Goal: Task Accomplishment & Management: Use online tool/utility

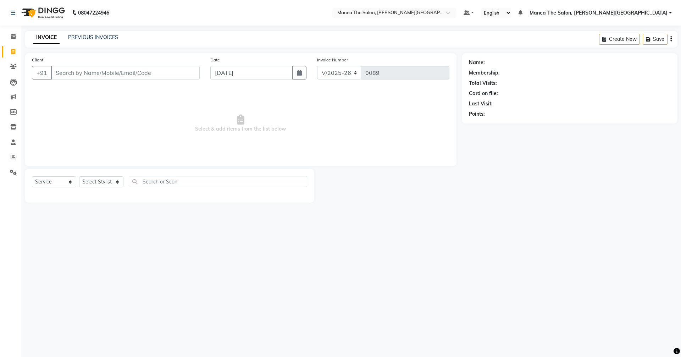
select select "8762"
select select "service"
click at [63, 68] on input "Client" at bounding box center [125, 72] width 149 height 13
type input "8501855844"
click at [176, 76] on button "Add Client" at bounding box center [181, 72] width 37 height 13
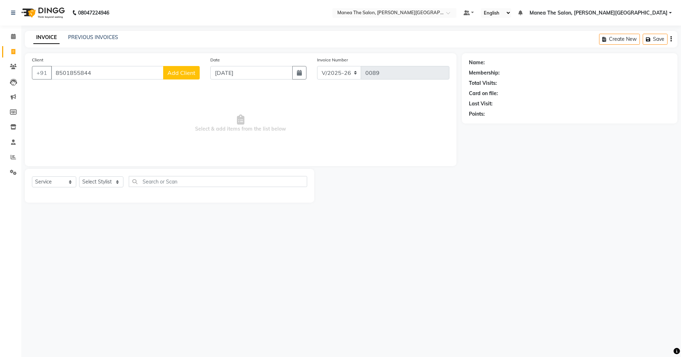
select select "22"
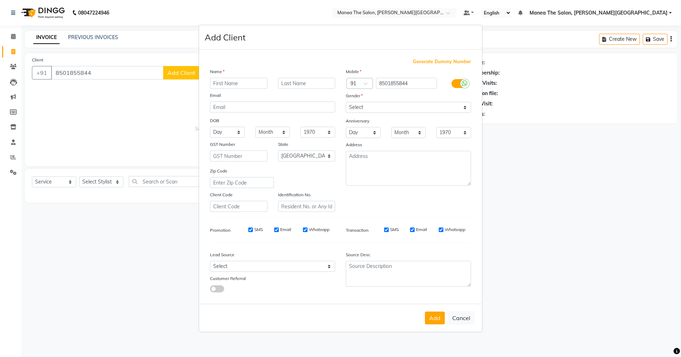
click at [246, 80] on input "text" at bounding box center [238, 83] width 57 height 11
click at [249, 83] on input "text" at bounding box center [238, 83] width 57 height 11
type input "[PERSON_NAME]"
click at [368, 102] on select "Select [DEMOGRAPHIC_DATA] [DEMOGRAPHIC_DATA] Other Prefer Not To Say" at bounding box center [408, 107] width 125 height 11
select select "[DEMOGRAPHIC_DATA]"
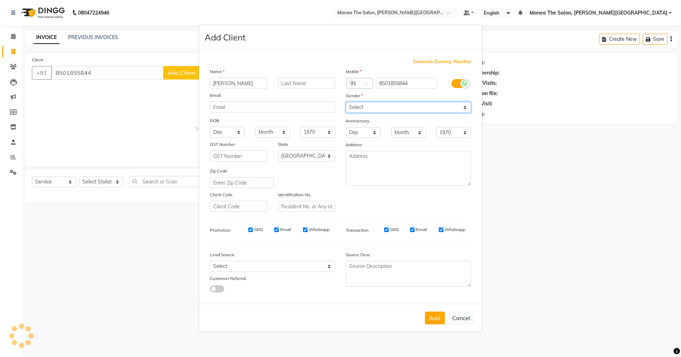
click at [346, 102] on select "Select [DEMOGRAPHIC_DATA] [DEMOGRAPHIC_DATA] Other Prefer Not To Say" at bounding box center [408, 107] width 125 height 11
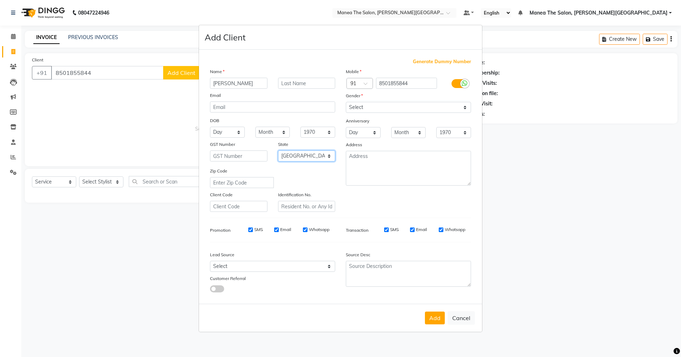
click at [294, 158] on select "Select [GEOGRAPHIC_DATA] [GEOGRAPHIC_DATA] [GEOGRAPHIC_DATA] [GEOGRAPHIC_DATA] …" at bounding box center [306, 155] width 57 height 11
select select "36"
click at [278, 150] on select "Select [GEOGRAPHIC_DATA] [GEOGRAPHIC_DATA] [GEOGRAPHIC_DATA] [GEOGRAPHIC_DATA] …" at bounding box center [306, 155] width 57 height 11
click at [248, 263] on select "Select Walk-in Referral Internet Friend Word of Mouth Advertisement Facebook Ju…" at bounding box center [272, 266] width 125 height 11
select select "56719"
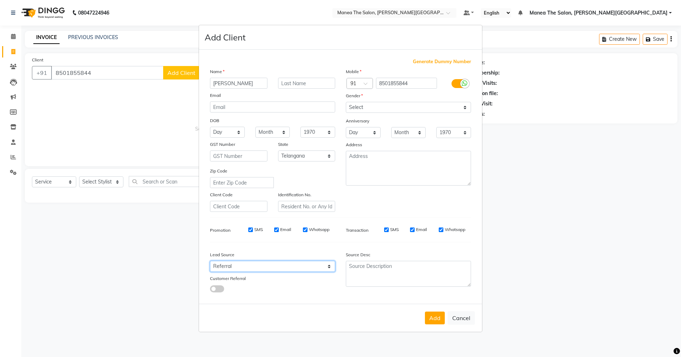
click at [210, 261] on select "Select Walk-in Referral Internet Friend Word of Mouth Advertisement Facebook Ju…" at bounding box center [272, 266] width 125 height 11
click at [440, 321] on button "Add" at bounding box center [435, 317] width 20 height 13
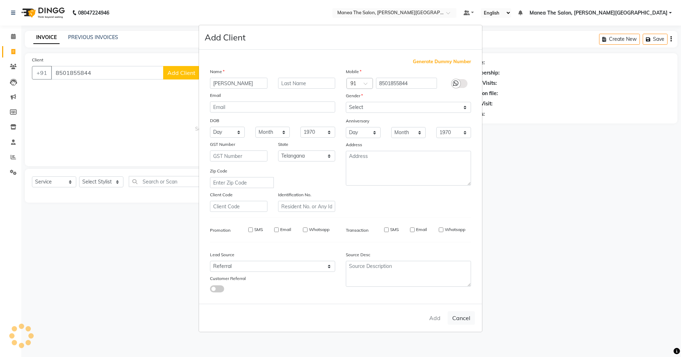
select select
select select "null"
select select
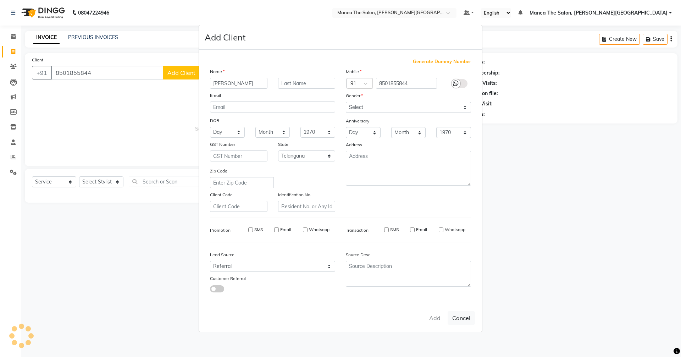
select select
checkbox input "false"
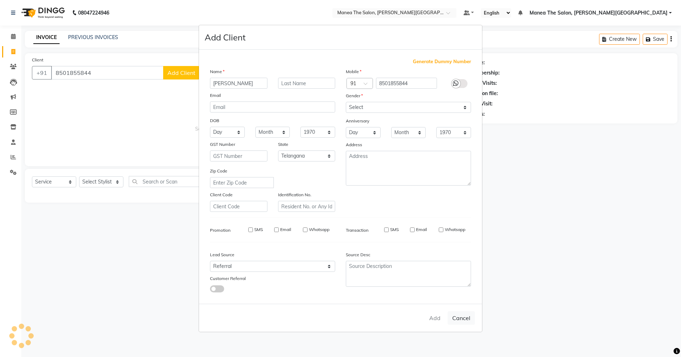
checkbox input "false"
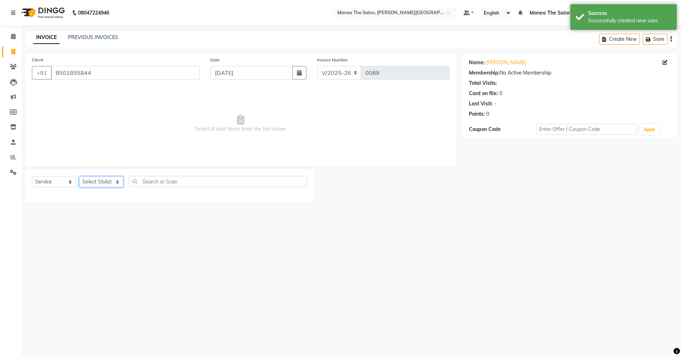
click at [109, 179] on select "Select Stylist [PERSON_NAME] [PERSON_NAME] [PERSON_NAME] [PERSON_NAME] Zubhair" at bounding box center [101, 181] width 44 height 11
select select "89491"
click at [79, 176] on select "Select Stylist [PERSON_NAME] [PERSON_NAME] [PERSON_NAME] [PERSON_NAME] Zubhair" at bounding box center [101, 181] width 44 height 11
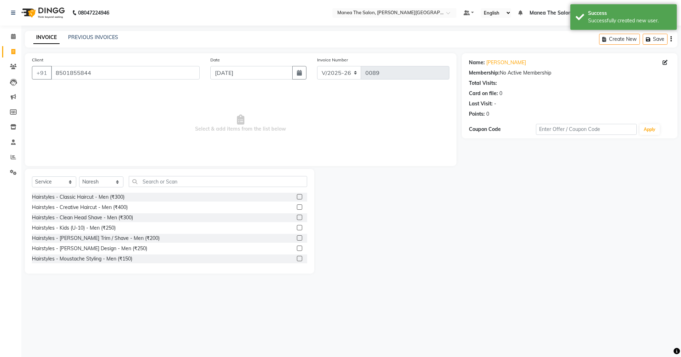
click at [297, 207] on label at bounding box center [299, 206] width 5 height 5
click at [297, 207] on input "checkbox" at bounding box center [299, 207] width 5 height 5
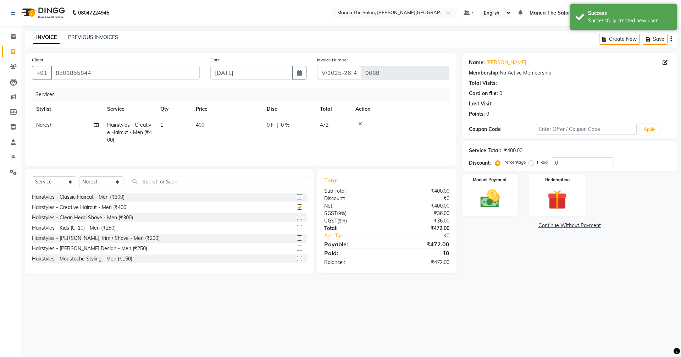
checkbox input "false"
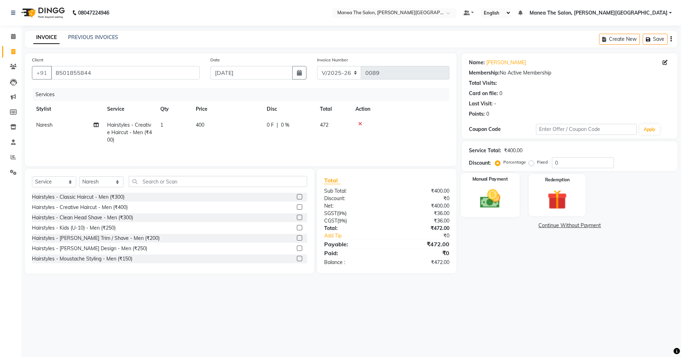
click at [488, 196] on img at bounding box center [489, 198] width 33 height 23
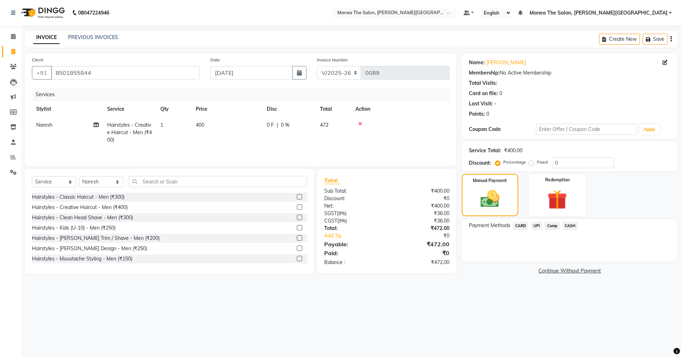
click at [534, 228] on span "UPI" at bounding box center [536, 226] width 11 height 8
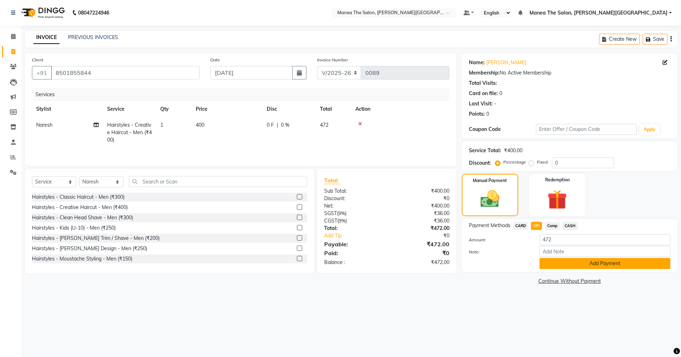
click at [566, 266] on button "Add Payment" at bounding box center [604, 263] width 131 height 11
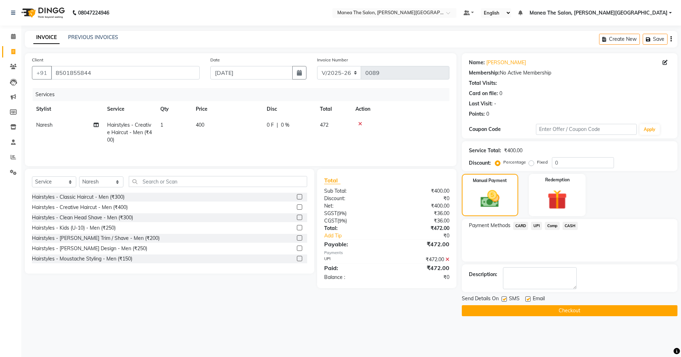
click at [557, 308] on button "Checkout" at bounding box center [570, 310] width 216 height 11
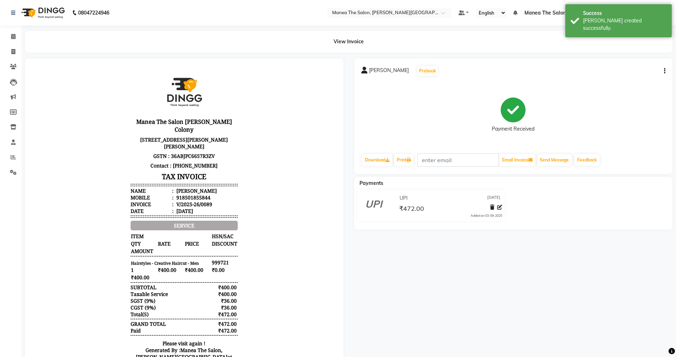
select select "service"
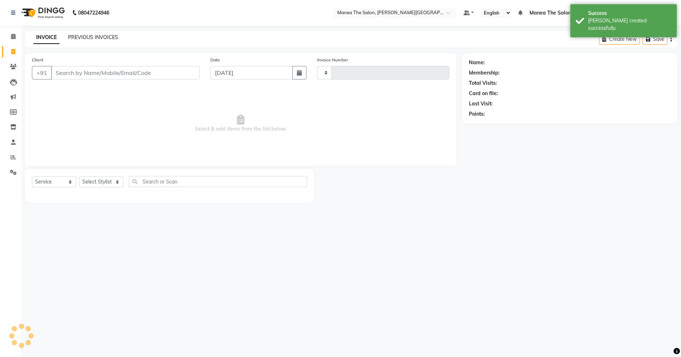
type input "0090"
select select "8762"
click at [93, 38] on link "PREVIOUS INVOICES" at bounding box center [93, 37] width 50 height 6
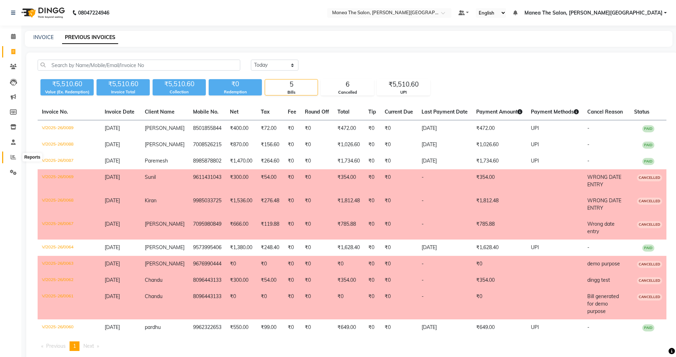
click at [14, 155] on icon at bounding box center [13, 156] width 5 height 5
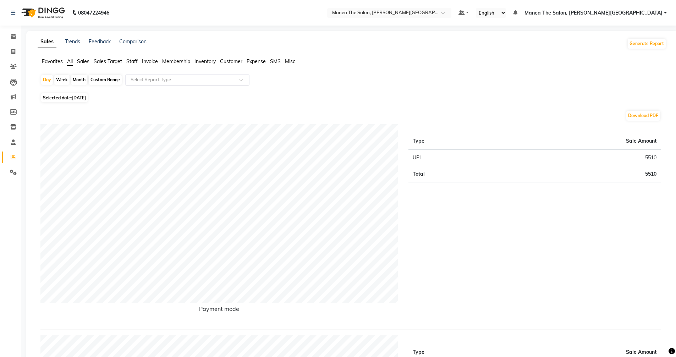
click at [238, 78] on div at bounding box center [187, 79] width 123 height 7
click at [348, 90] on div "Day Week Month Custom Range Select Report Type" at bounding box center [351, 82] width 623 height 17
click at [653, 44] on button "Generate Report" at bounding box center [646, 44] width 38 height 10
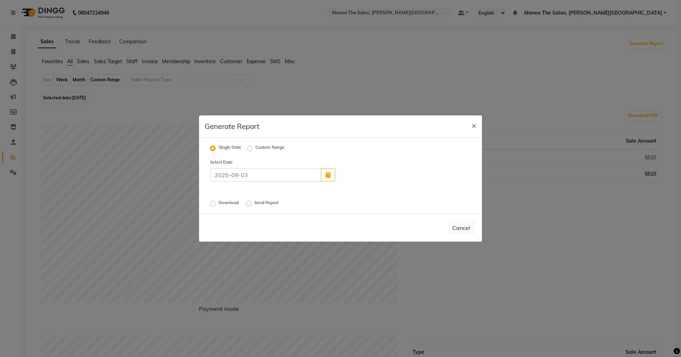
click at [254, 204] on label "Send Report" at bounding box center [267, 203] width 26 height 9
click at [250, 204] on input "Send Report" at bounding box center [249, 203] width 5 height 5
click at [460, 228] on button "Send" at bounding box center [464, 227] width 22 height 13
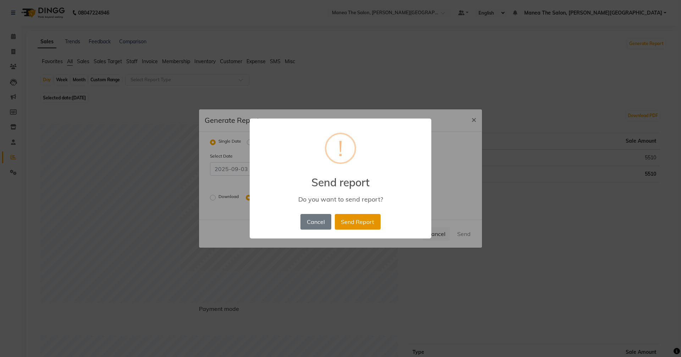
click at [347, 218] on button "Send Report" at bounding box center [358, 222] width 46 height 16
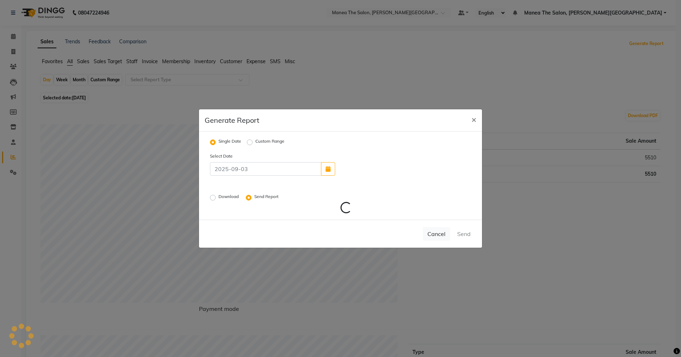
radio input "false"
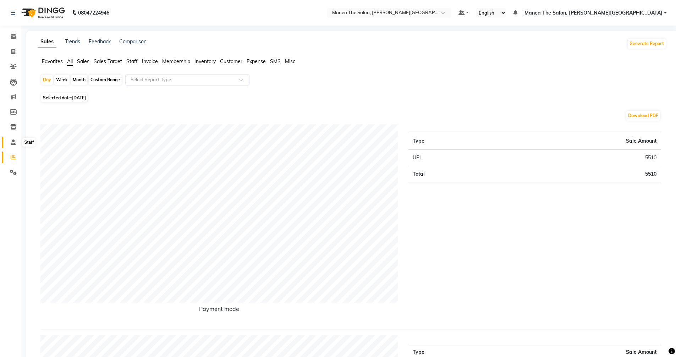
click at [13, 141] on icon at bounding box center [13, 141] width 5 height 5
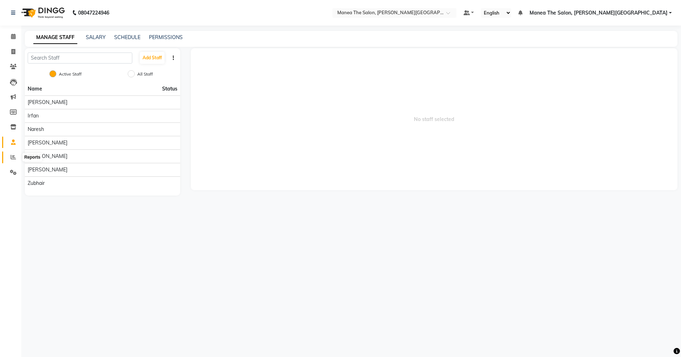
click at [12, 154] on icon at bounding box center [13, 156] width 5 height 5
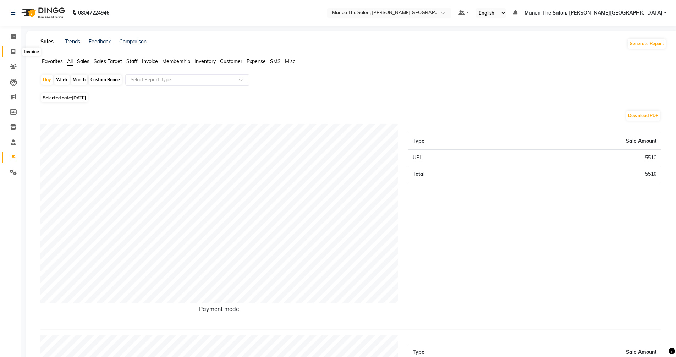
click at [11, 50] on icon at bounding box center [13, 51] width 4 height 5
select select "8762"
select select "service"
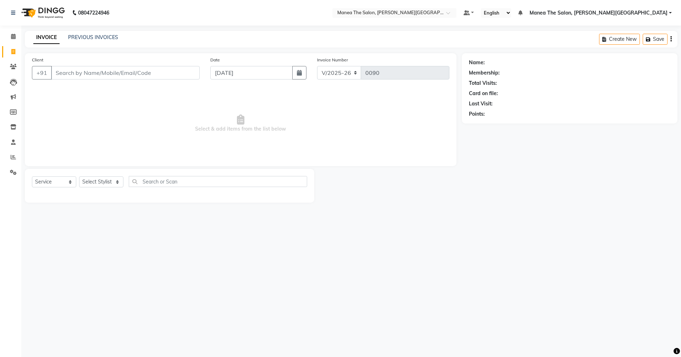
click at [83, 33] on div "INVOICE PREVIOUS INVOICES Create New Save" at bounding box center [351, 39] width 653 height 17
click at [87, 36] on link "PREVIOUS INVOICES" at bounding box center [93, 37] width 50 height 6
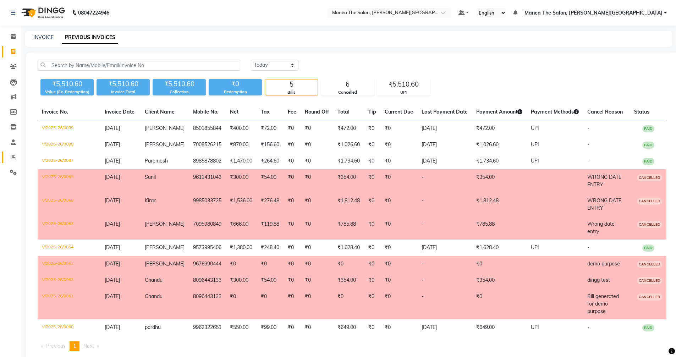
click at [11, 153] on link "Reports" at bounding box center [10, 157] width 17 height 12
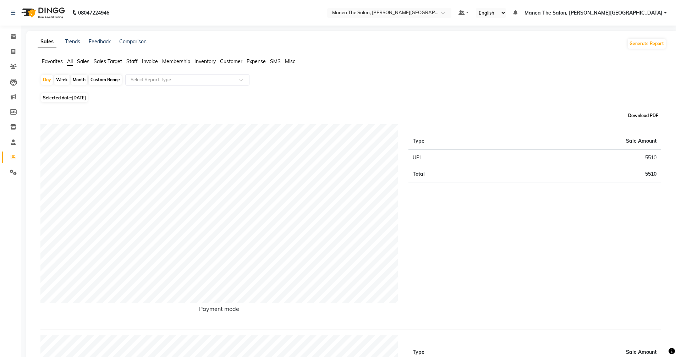
click at [639, 113] on button "Download PDF" at bounding box center [643, 116] width 34 height 10
